Goal: Navigation & Orientation: Find specific page/section

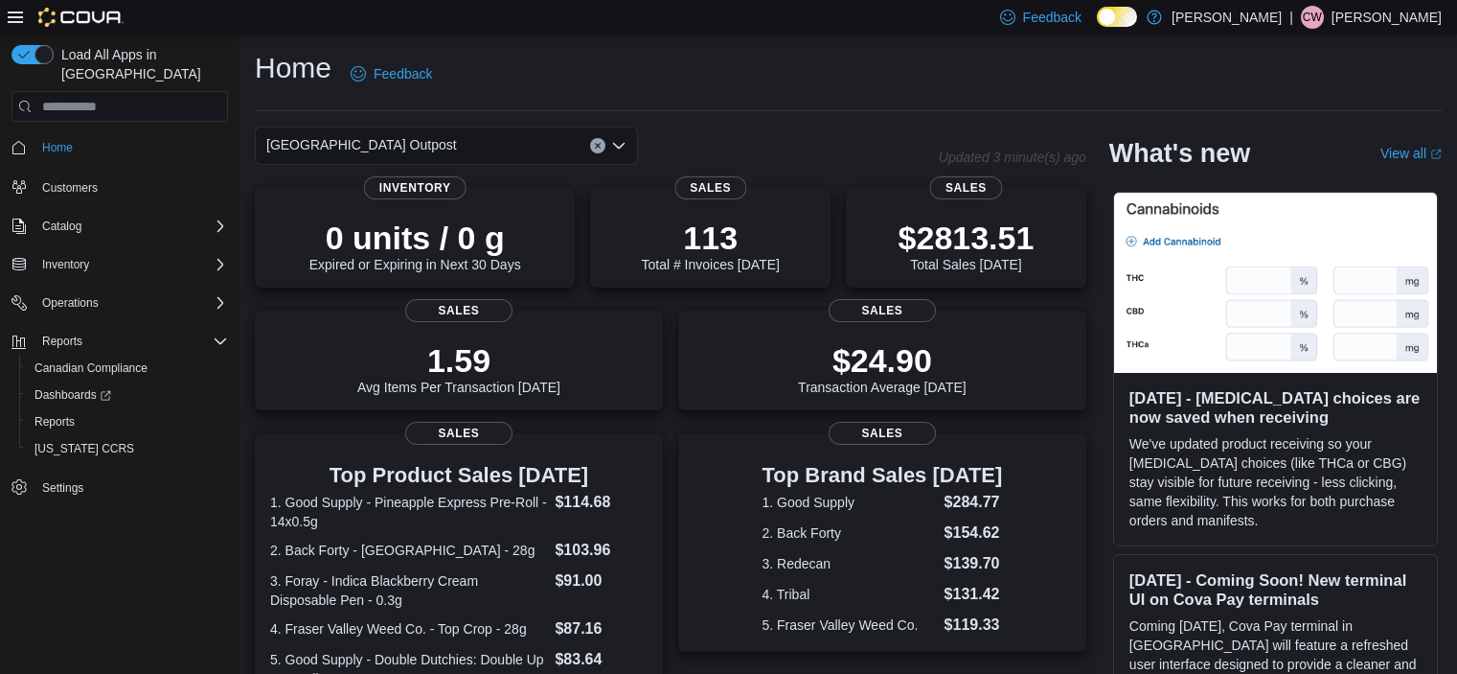
scroll to position [458, 0]
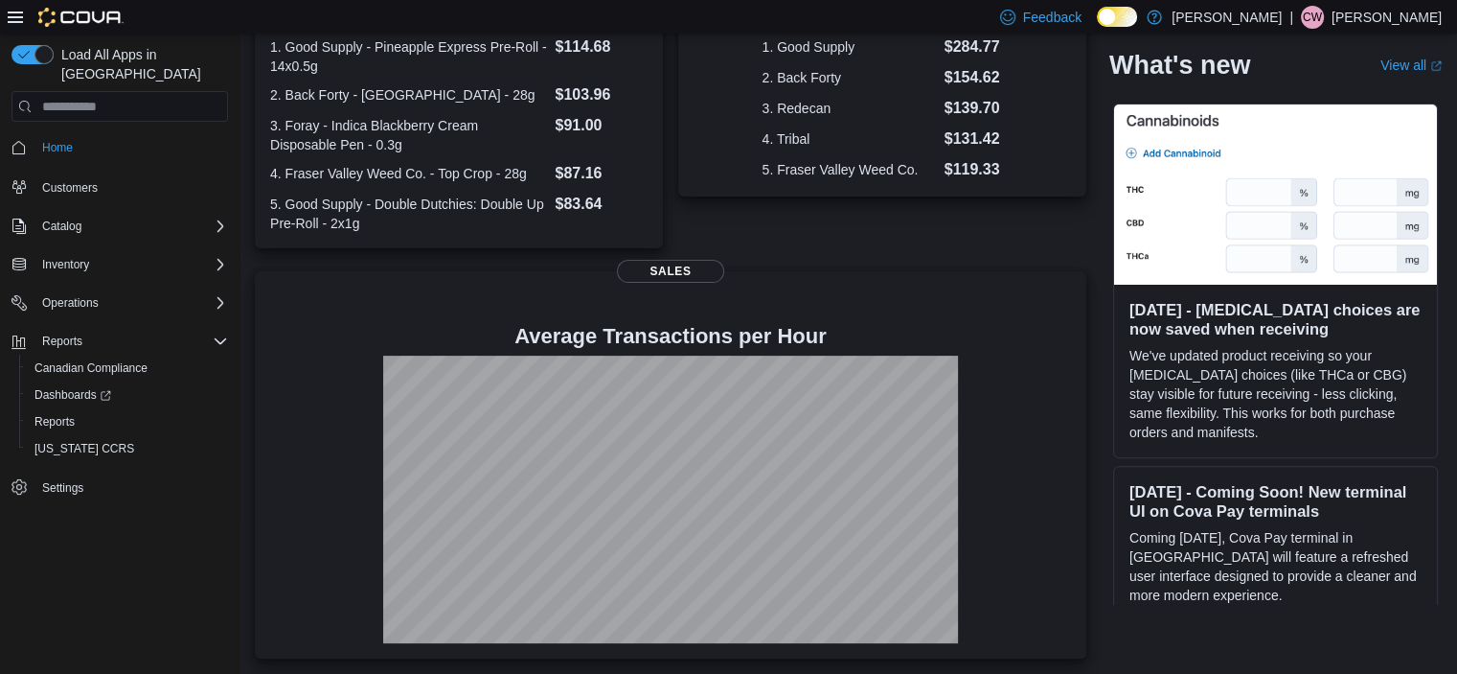
click at [61, 571] on div "Load All Apps in New Hub Home Customers Catalog Inventory Operations Reports Ca…" at bounding box center [120, 357] width 240 height 647
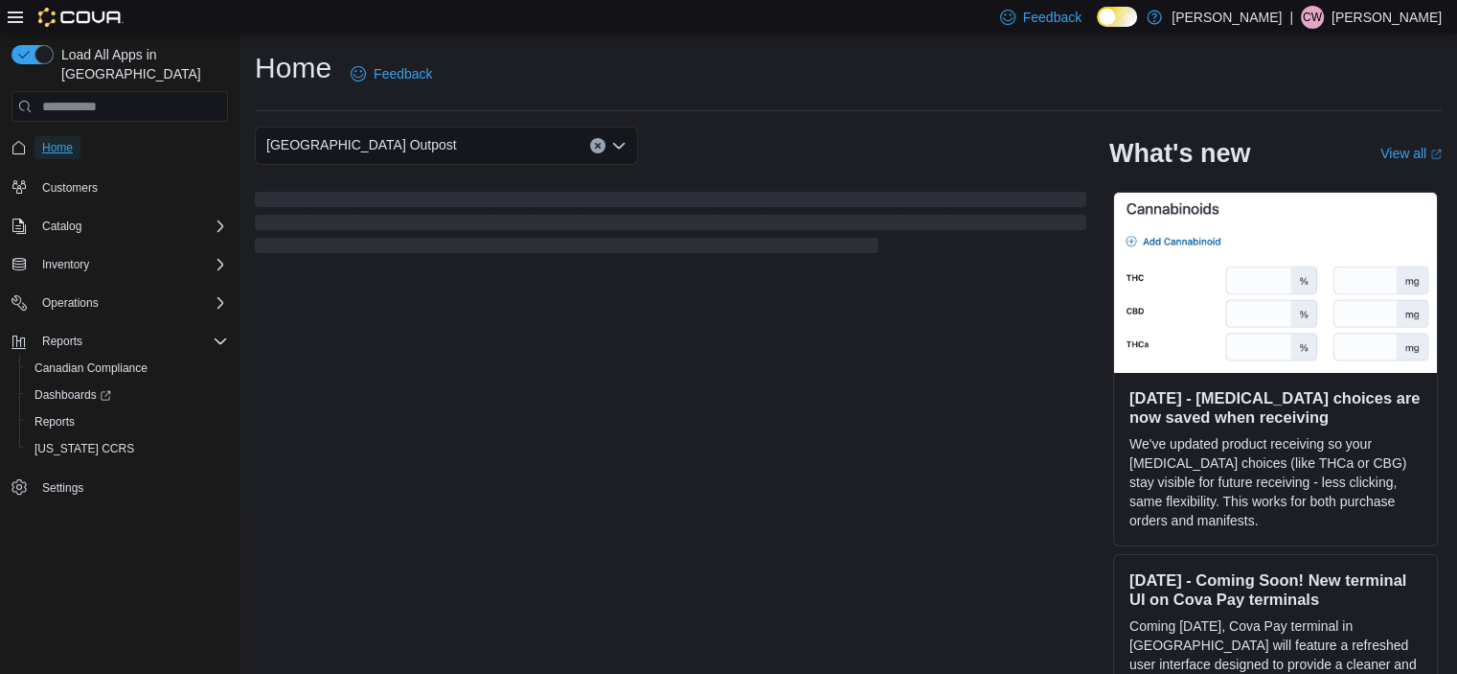
click at [50, 140] on span "Home" at bounding box center [57, 147] width 31 height 15
click at [59, 414] on span "Reports" at bounding box center [54, 421] width 40 height 15
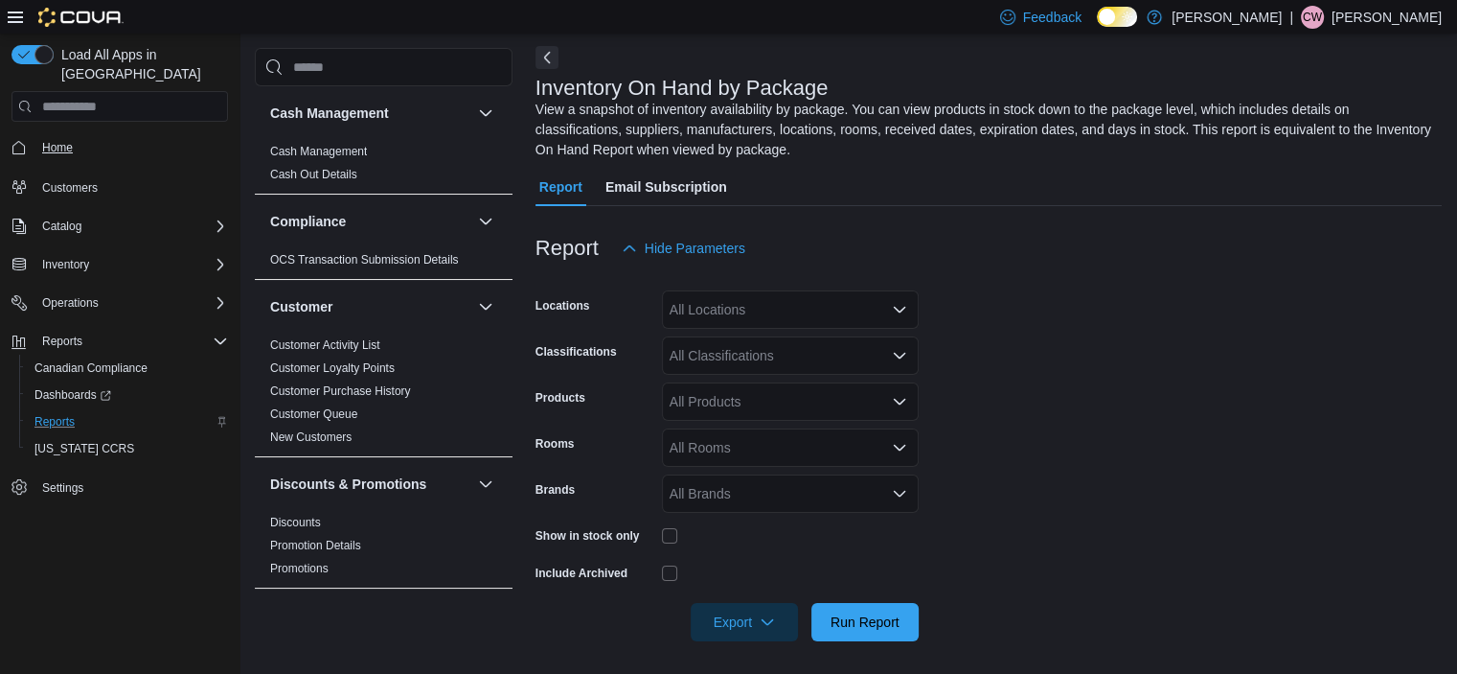
scroll to position [84, 0]
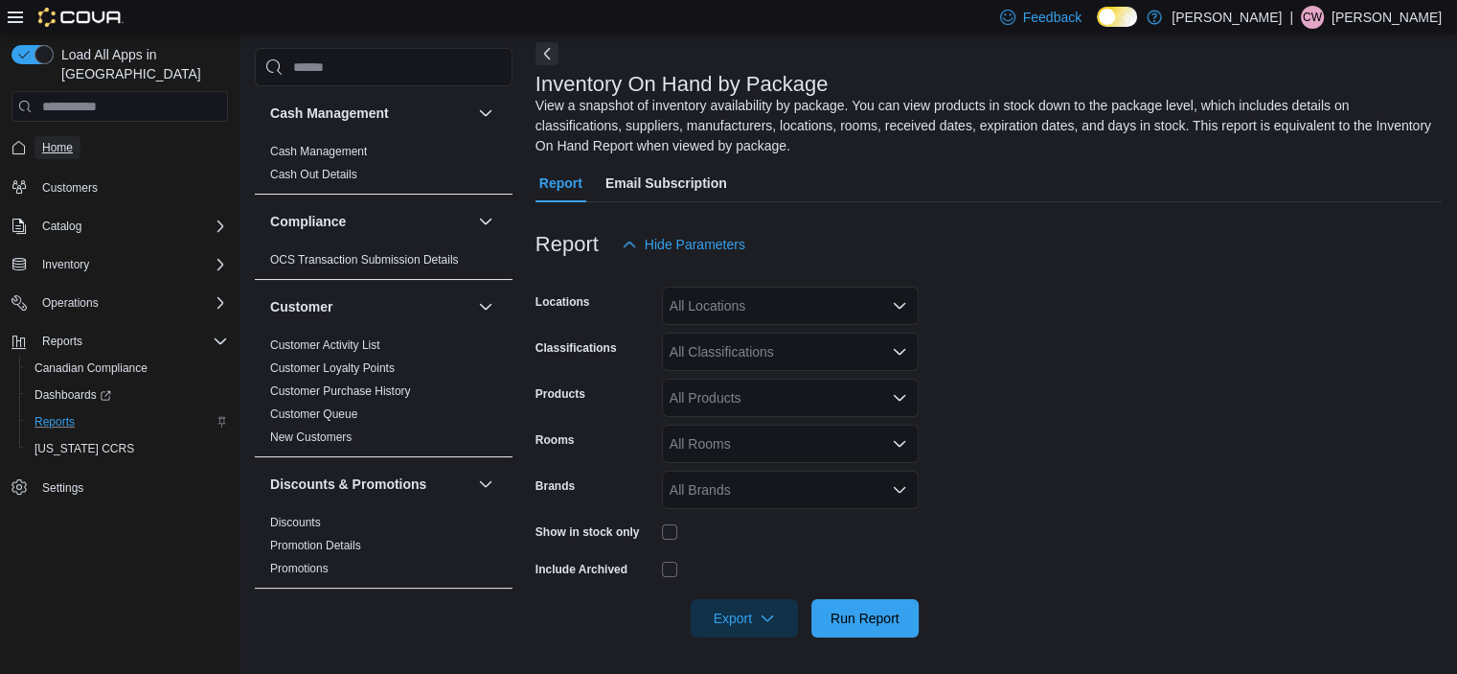
click at [43, 140] on span "Home" at bounding box center [57, 147] width 31 height 15
